Goal: Register for event/course

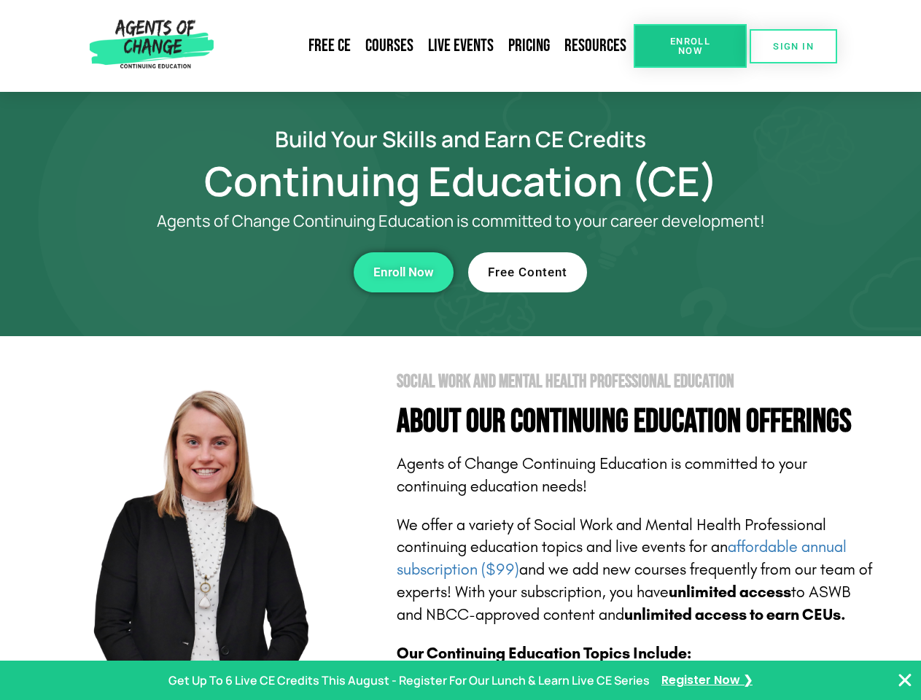
click at [460, 350] on section "Social Work and Mental Health Professional Education About Our Continuing Educa…" at bounding box center [460, 642] width 921 height 612
click at [689, 46] on span "Enroll Now" at bounding box center [690, 45] width 66 height 19
click at [793, 46] on span "SIGN IN" at bounding box center [793, 46] width 41 height 9
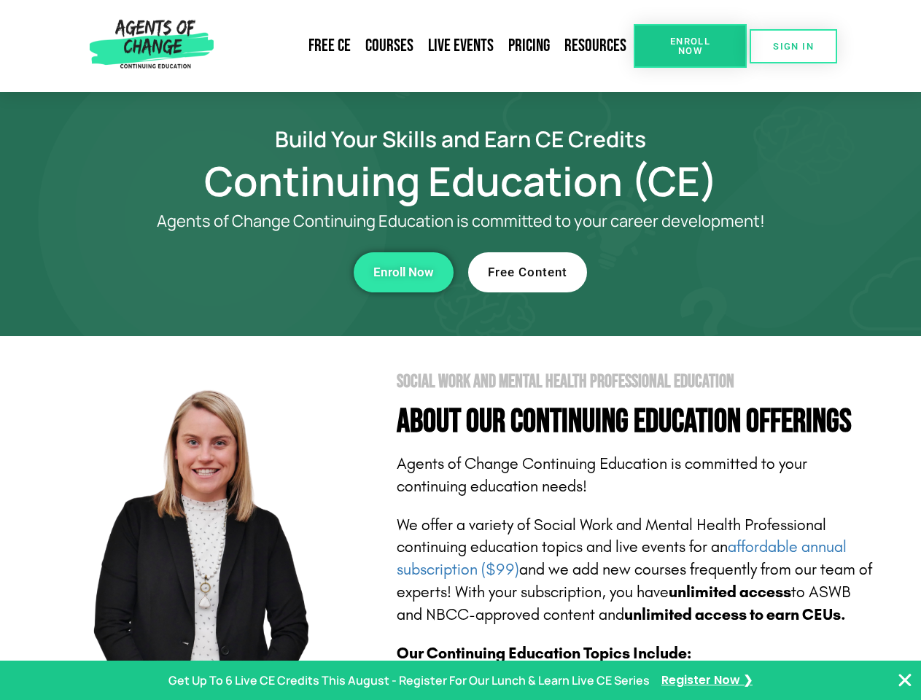
click at [253, 272] on div "Enroll Now" at bounding box center [252, 272] width 401 height 40
click at [403, 272] on span "Enroll Now" at bounding box center [403, 272] width 60 height 12
click at [668, 272] on div "Free Content" at bounding box center [668, 272] width 401 height 40
